Goal: Find specific page/section: Find specific page/section

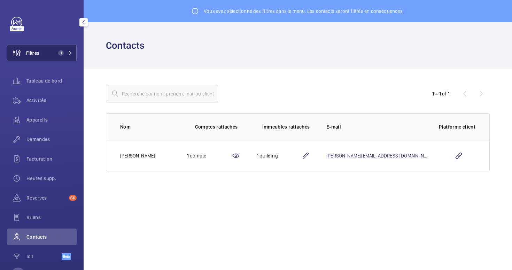
click at [59, 51] on span "1" at bounding box center [59, 53] width 8 height 6
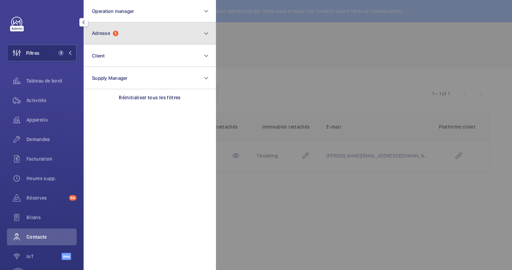
click at [119, 41] on button "Adresse 1" at bounding box center [150, 33] width 132 height 22
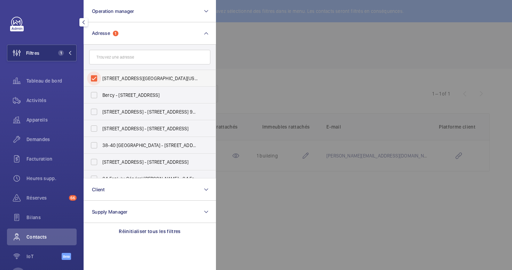
click at [96, 74] on input "[STREET_ADDRESS][GEOGRAPHIC_DATA][US_STATE][STREET_ADDRESS][US_STATE]" at bounding box center [94, 78] width 14 height 14
checkbox input "false"
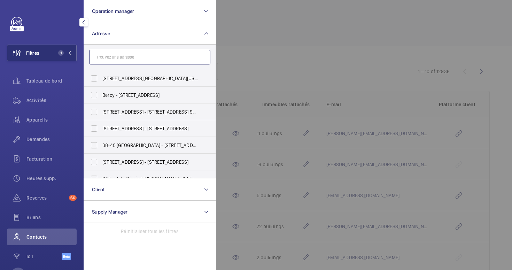
click at [117, 58] on input "text" at bounding box center [149, 57] width 121 height 15
type input "57"
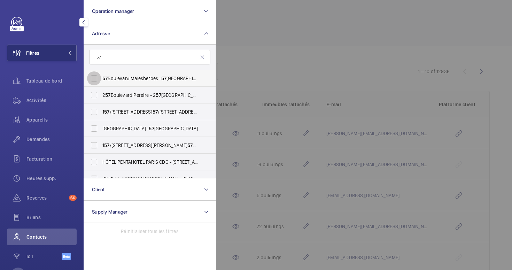
click at [99, 78] on input "57 Boulevard Malesherbes - 57 Boulevard Malesherbes, 75008 PARIS, PARIS 75008" at bounding box center [94, 78] width 14 height 14
checkbox input "true"
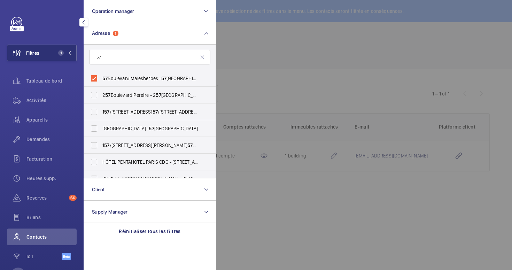
click at [307, 52] on div at bounding box center [472, 135] width 512 height 270
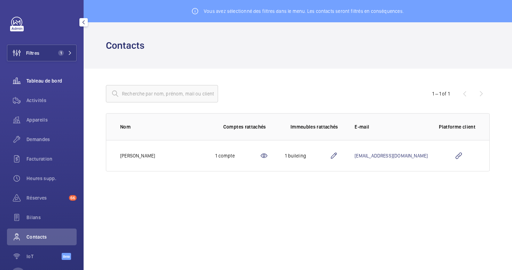
click at [44, 78] on span "Tableau de bord" at bounding box center [51, 80] width 50 height 7
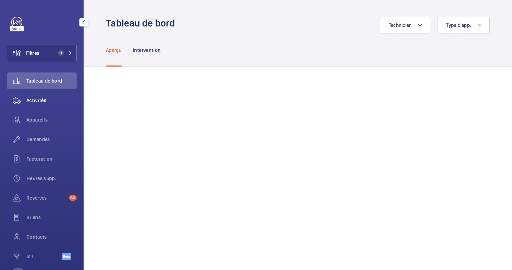
click at [42, 100] on span "Activités" at bounding box center [51, 100] width 50 height 7
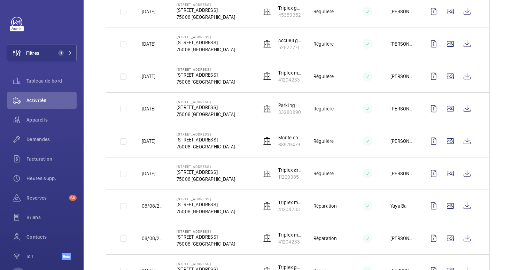
scroll to position [182, 0]
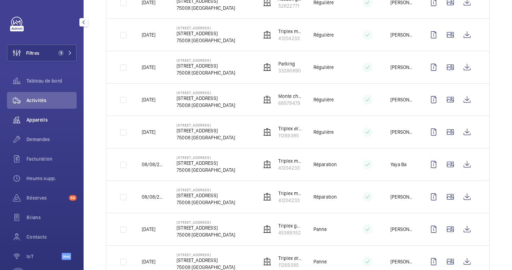
click at [39, 121] on span "Appareils" at bounding box center [51, 119] width 50 height 7
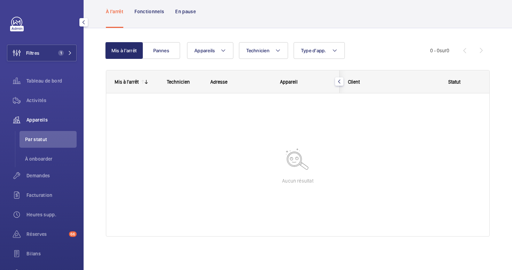
scroll to position [35, 0]
click at [162, 53] on button "Pannes" at bounding box center [162, 50] width 38 height 17
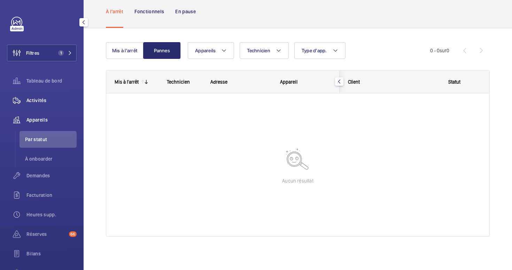
click at [25, 101] on wm-front-icon-button at bounding box center [17, 100] width 20 height 17
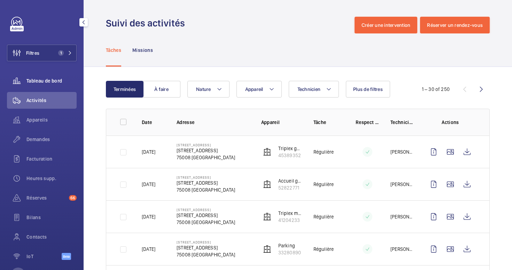
click at [34, 77] on div "Tableau de bord" at bounding box center [42, 80] width 70 height 17
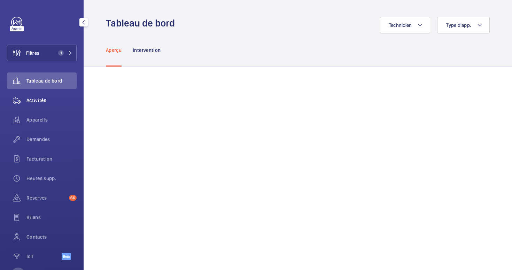
click at [48, 99] on span "Activités" at bounding box center [51, 100] width 50 height 7
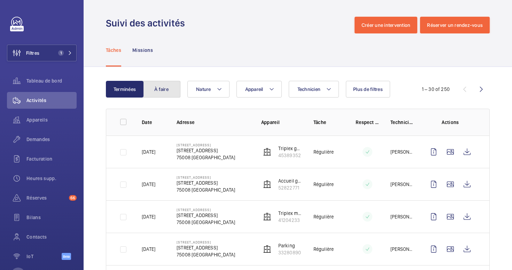
click at [153, 92] on button "À faire" at bounding box center [162, 89] width 38 height 17
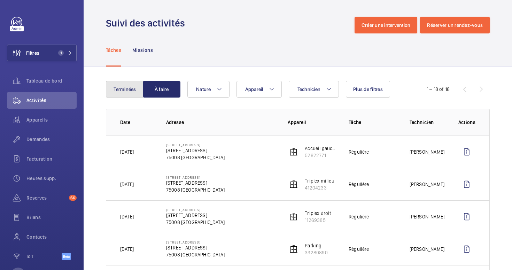
click at [123, 94] on button "Terminées" at bounding box center [125, 89] width 38 height 17
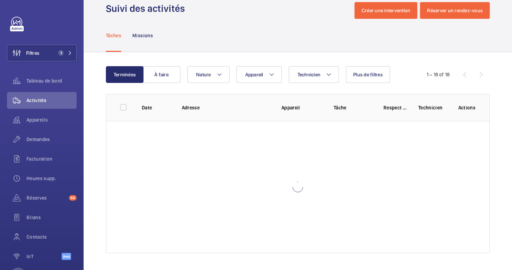
scroll to position [18, 0]
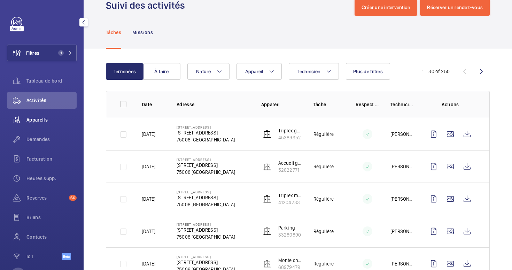
click at [29, 118] on span "Appareils" at bounding box center [51, 119] width 50 height 7
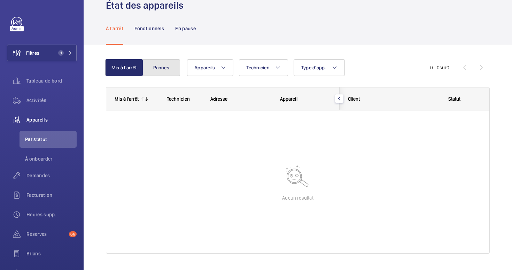
click at [156, 74] on button "Pannes" at bounding box center [162, 67] width 38 height 17
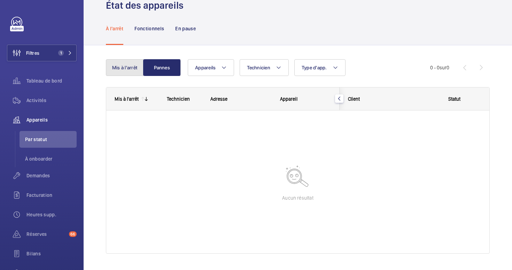
click at [125, 66] on button "Mis à l'arrêt" at bounding box center [125, 67] width 38 height 17
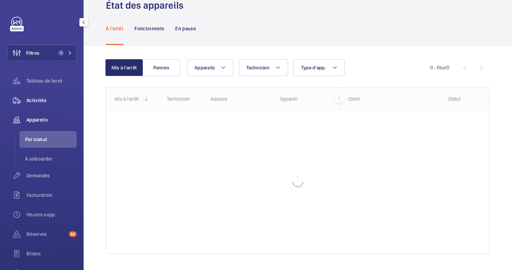
click at [37, 98] on span "Activités" at bounding box center [51, 100] width 50 height 7
